Goal: Task Accomplishment & Management: Use online tool/utility

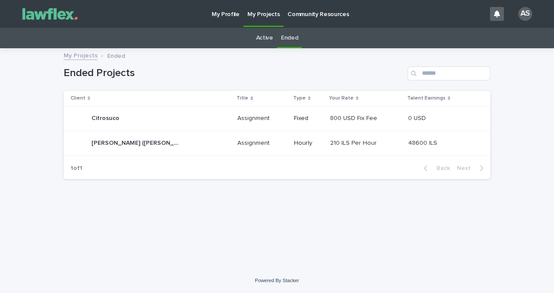
click at [275, 207] on div "Loading... Saving… Loading... Saving… Ended Projects Client Title Type Your Rat…" at bounding box center [276, 148] width 435 height 198
drag, startPoint x: 275, startPoint y: 207, endPoint x: 200, endPoint y: 148, distance: 94.8
click at [200, 148] on div "[PERSON_NAME] ([PERSON_NAME]) [PERSON_NAME] ([PERSON_NAME]" at bounding box center [151, 142] width 160 height 17
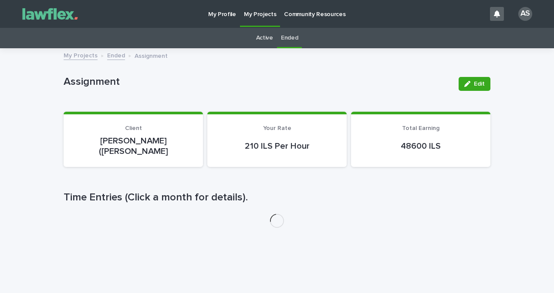
click at [270, 42] on div "Active" at bounding box center [264, 38] width 25 height 20
click at [263, 38] on link "Active" at bounding box center [264, 38] width 17 height 20
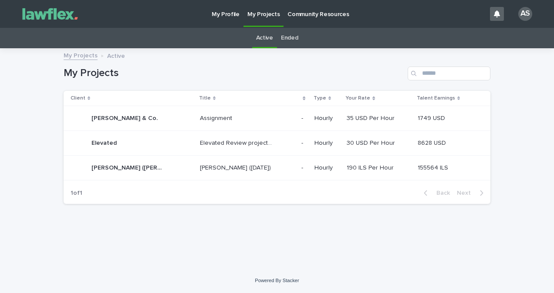
click at [259, 175] on td "[PERSON_NAME] ([DATE]) [PERSON_NAME] ([DATE])" at bounding box center [246, 168] width 101 height 25
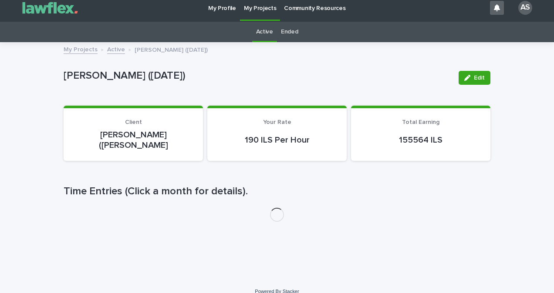
scroll to position [7, 0]
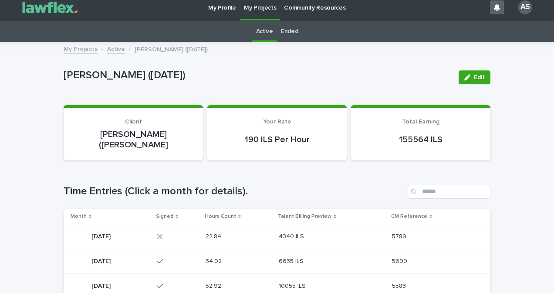
click at [276, 235] on td "22.84 22.84" at bounding box center [239, 236] width 74 height 25
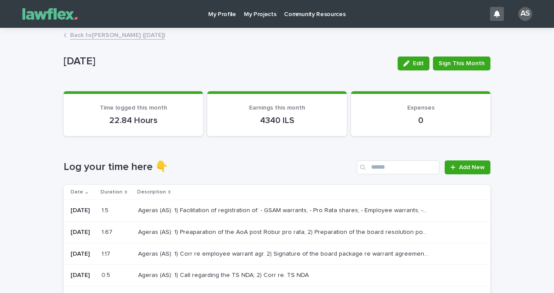
click at [282, 212] on p "Ageras (AS): 1) Facilitation of registration of: - GSAM warrants; - Pro Rata sh…" at bounding box center [284, 209] width 292 height 9
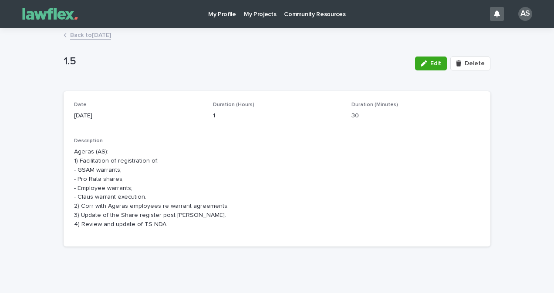
click at [427, 69] on button "Edit" at bounding box center [431, 64] width 32 height 14
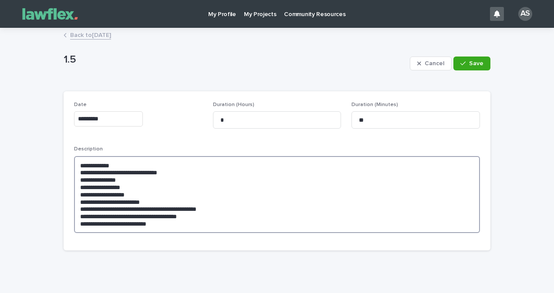
click at [182, 207] on textarea "**********" at bounding box center [277, 194] width 406 height 77
click at [172, 230] on textarea "**********" at bounding box center [277, 194] width 406 height 77
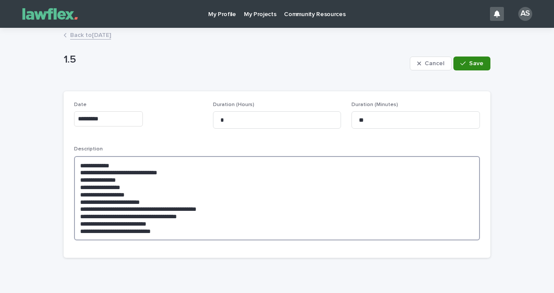
type textarea "**********"
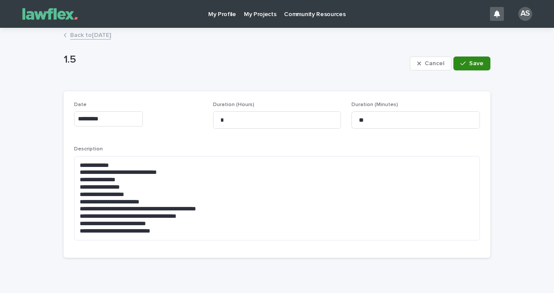
click at [469, 61] on span "Save" at bounding box center [476, 64] width 14 height 6
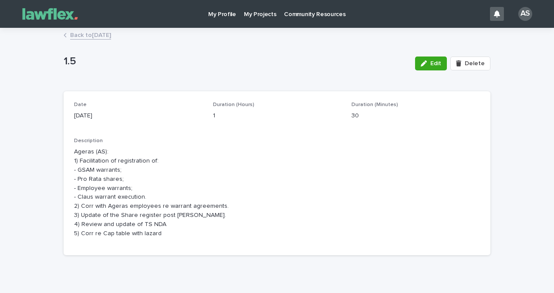
click at [92, 34] on link "Back to [DATE]" at bounding box center [90, 35] width 41 height 10
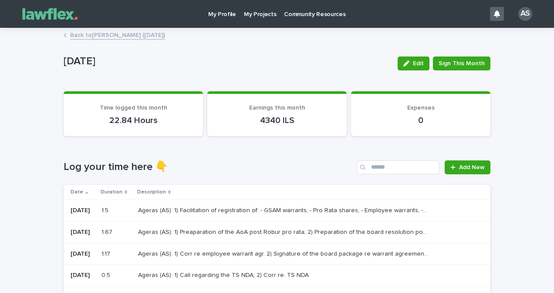
click at [271, 13] on p "My Projects" at bounding box center [260, 9] width 33 height 18
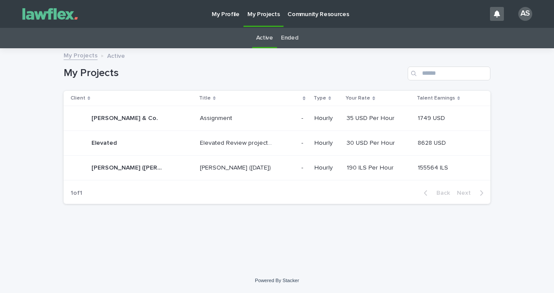
click at [290, 30] on link "Ended" at bounding box center [289, 38] width 17 height 20
